Goal: Information Seeking & Learning: Understand process/instructions

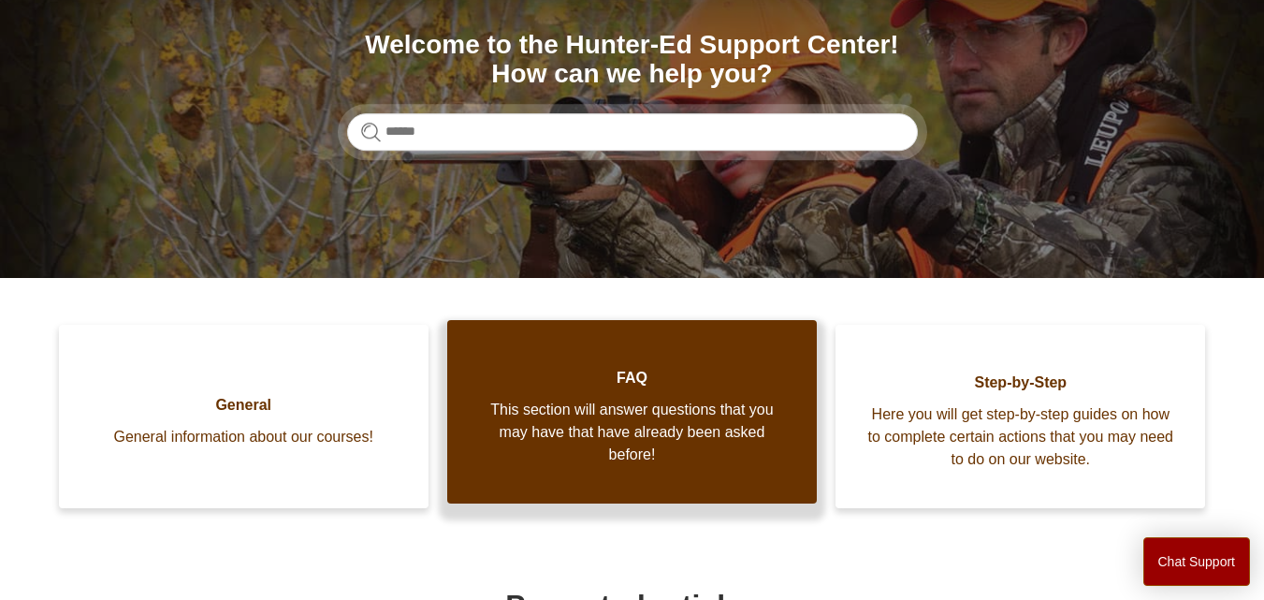
scroll to position [209, 0]
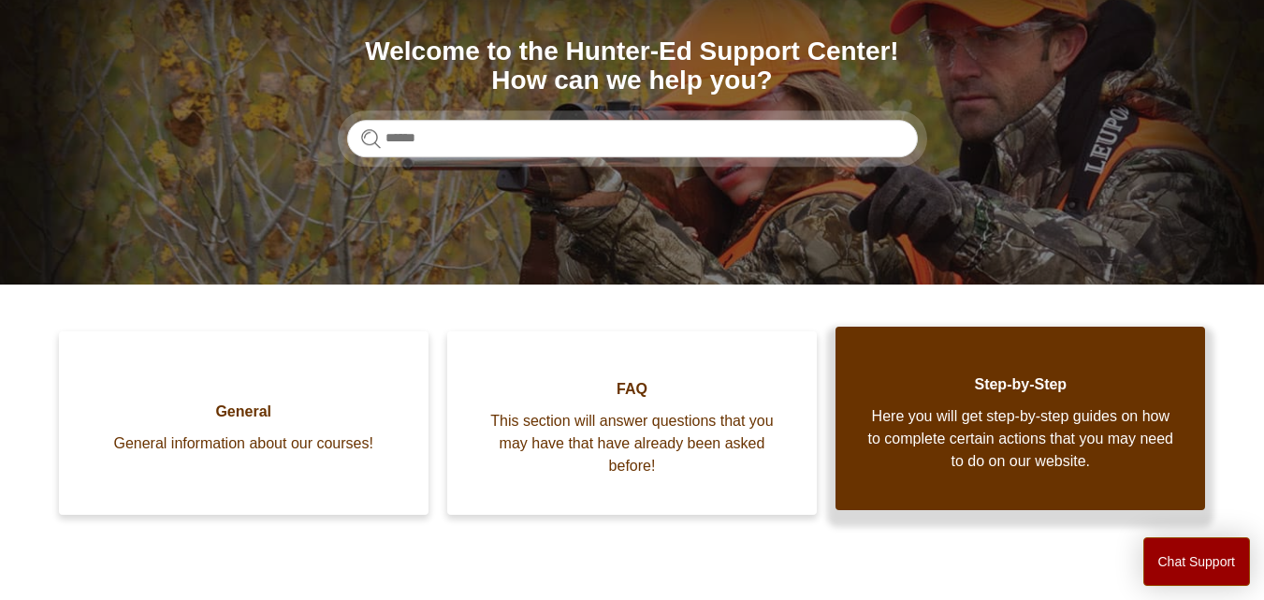
click at [1002, 423] on span "Here you will get step-by-step guides on how to complete certain actions that y…" at bounding box center [1020, 438] width 313 height 67
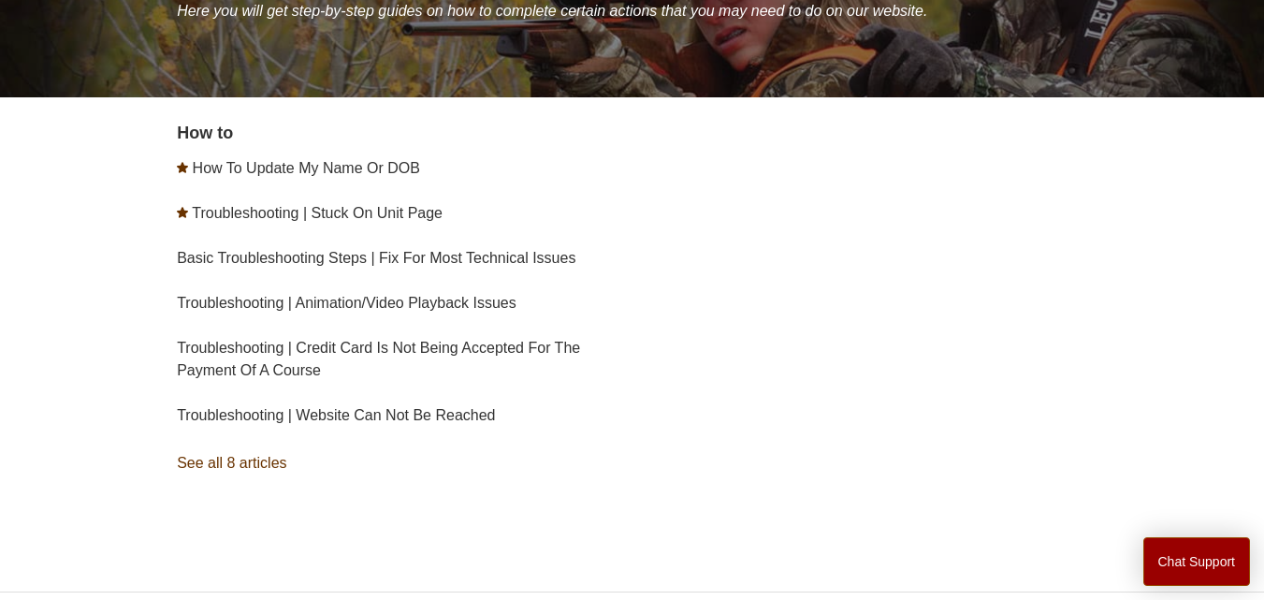
scroll to position [292, 0]
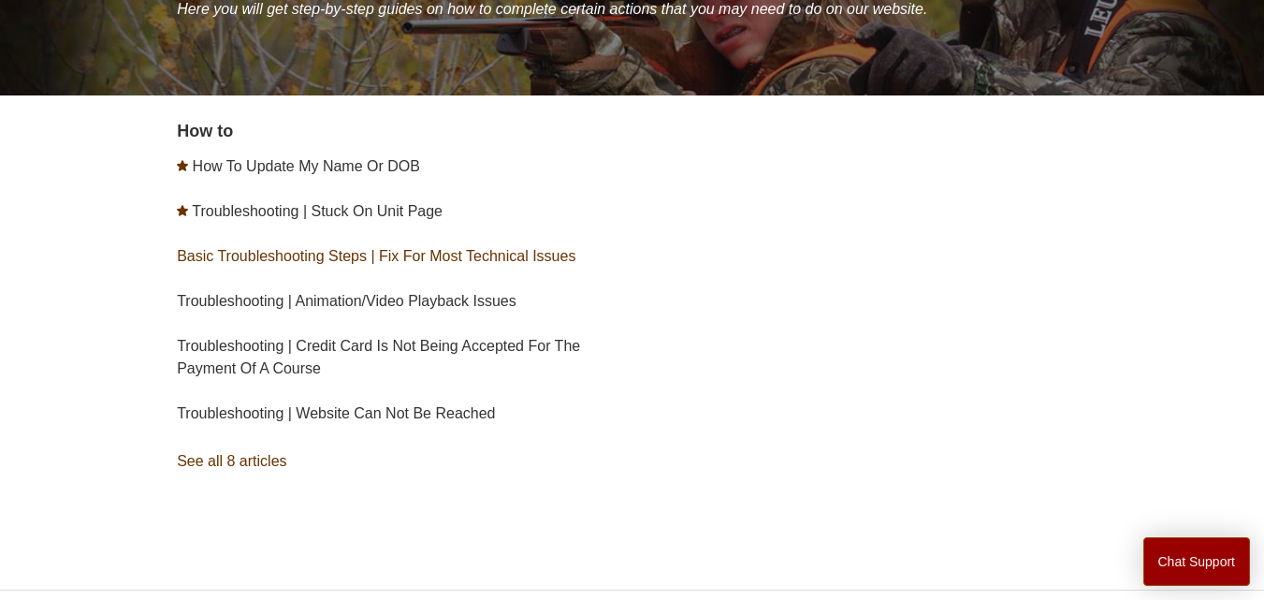
click at [361, 259] on link "Basic Troubleshooting Steps | Fix For Most Technical Issues" at bounding box center [376, 256] width 399 height 16
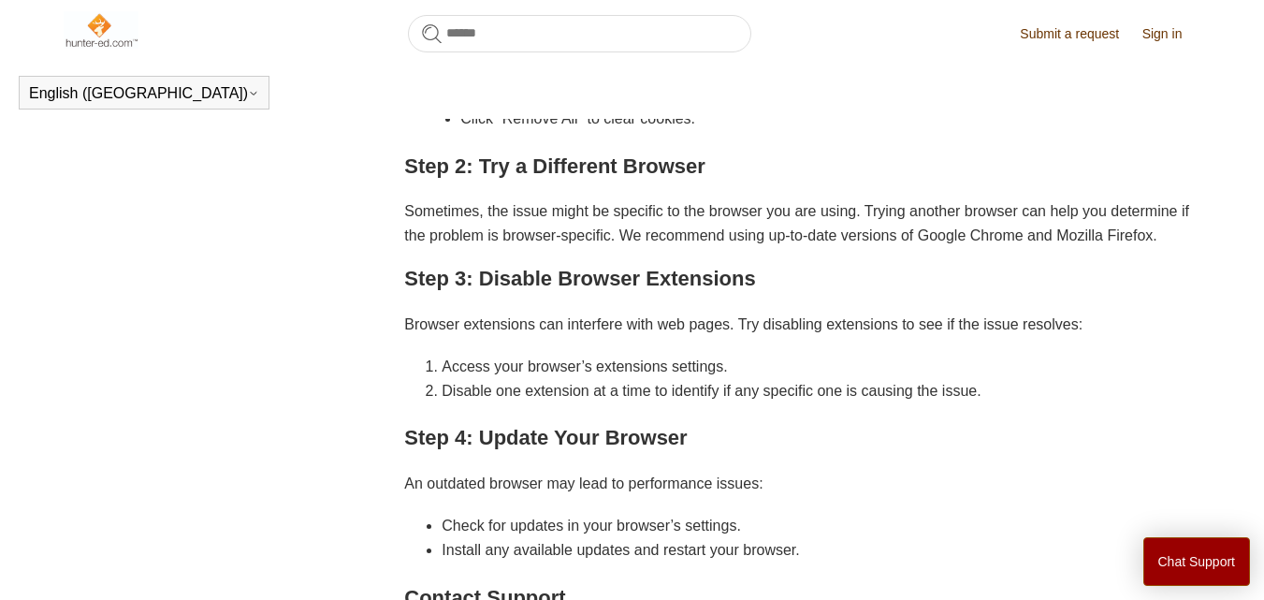
click at [361, 259] on div "Articles in this section How To Update My Name Or DOB Troubleshooting | Stuck O…" at bounding box center [633, 311] width 1138 height 1707
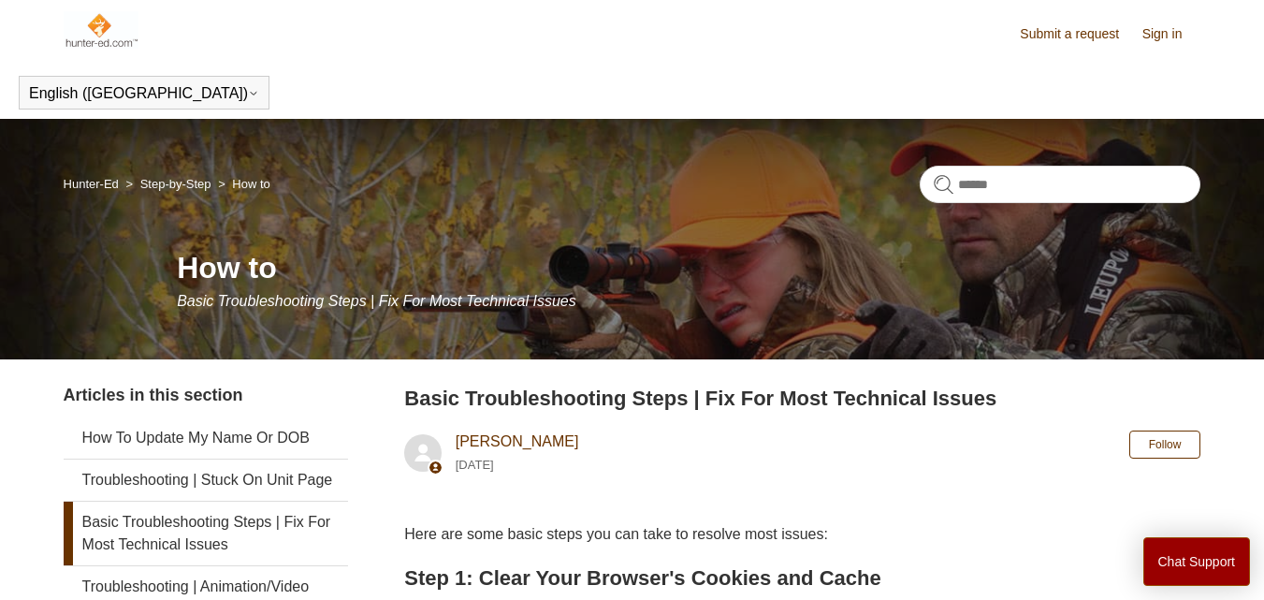
click at [93, 29] on img at bounding box center [102, 29] width 76 height 37
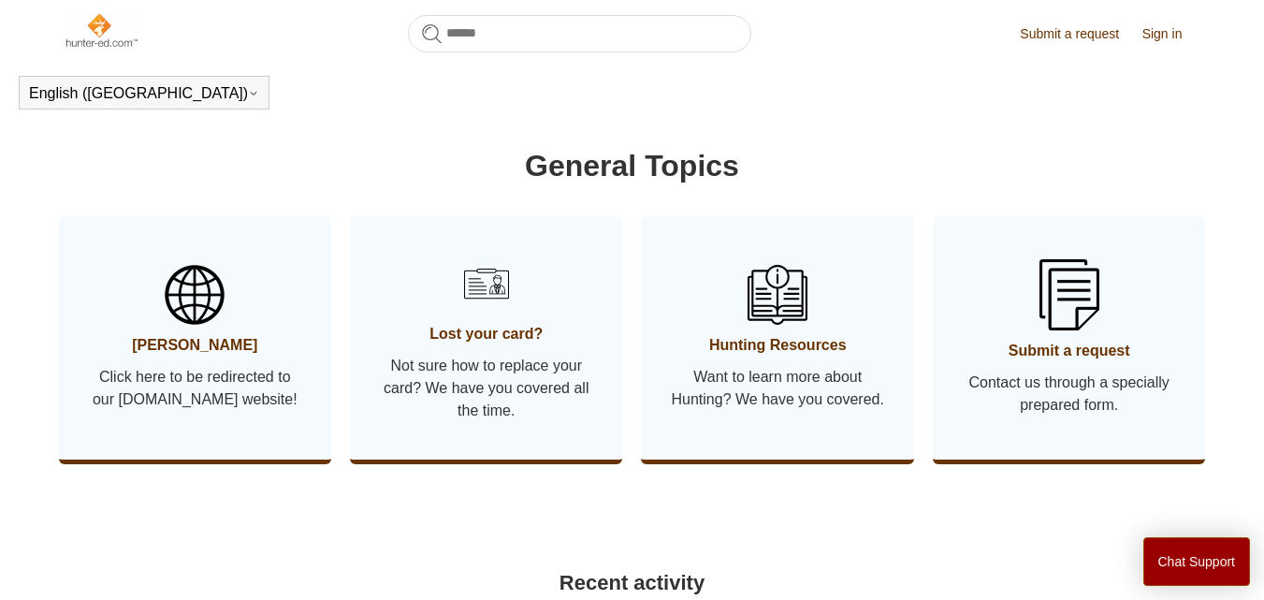
scroll to position [920, 0]
click at [211, 309] on img at bounding box center [194, 293] width 65 height 65
